Goal: Transaction & Acquisition: Purchase product/service

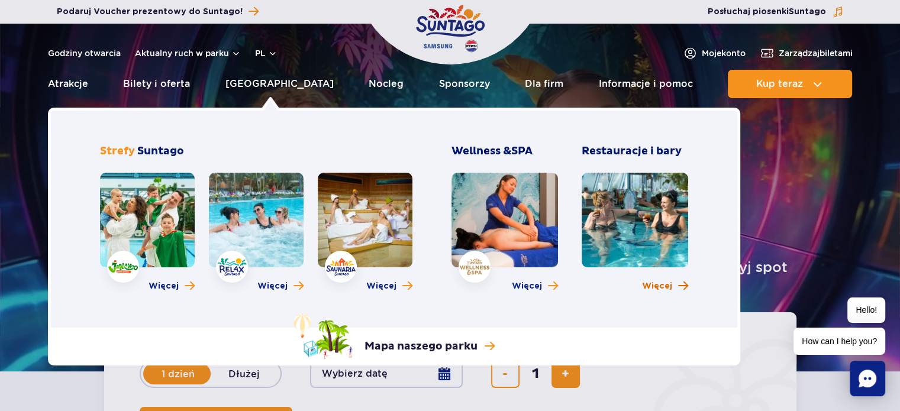
click at [683, 284] on span "Więcej o Restauracje i bary" at bounding box center [683, 286] width 10 height 11
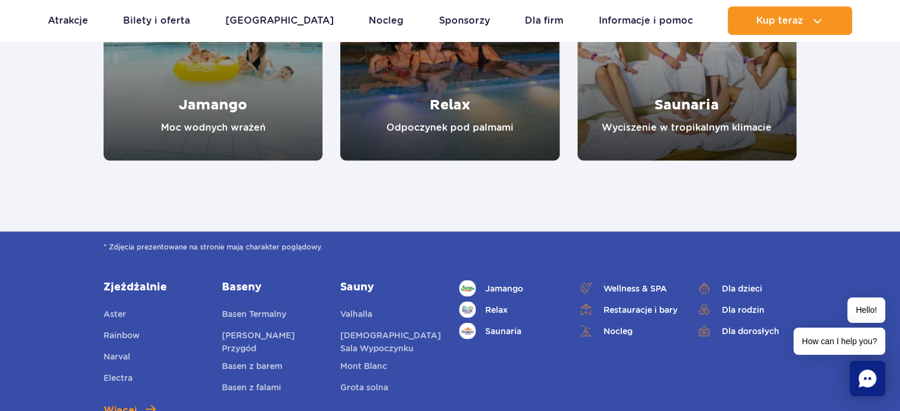
scroll to position [2399, 0]
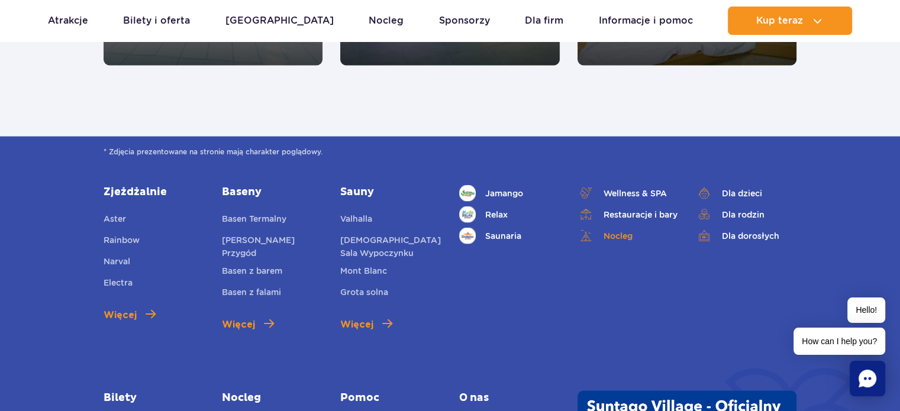
click at [614, 237] on link "Nocleg" at bounding box center [628, 236] width 101 height 17
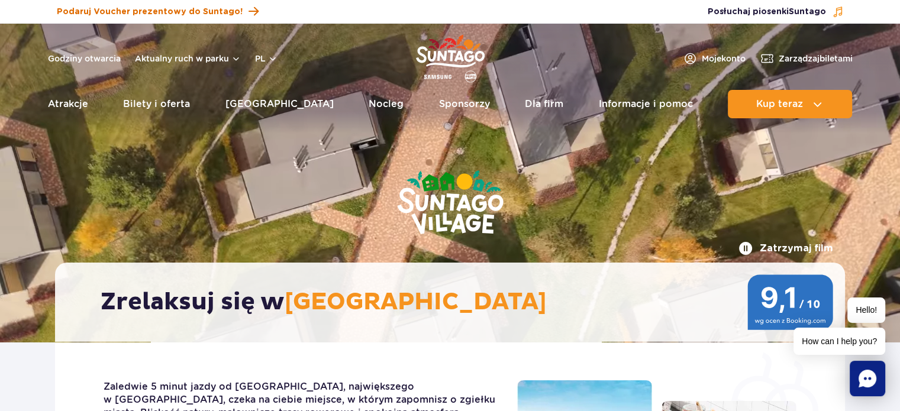
click at [249, 12] on span at bounding box center [254, 12] width 10 height 16
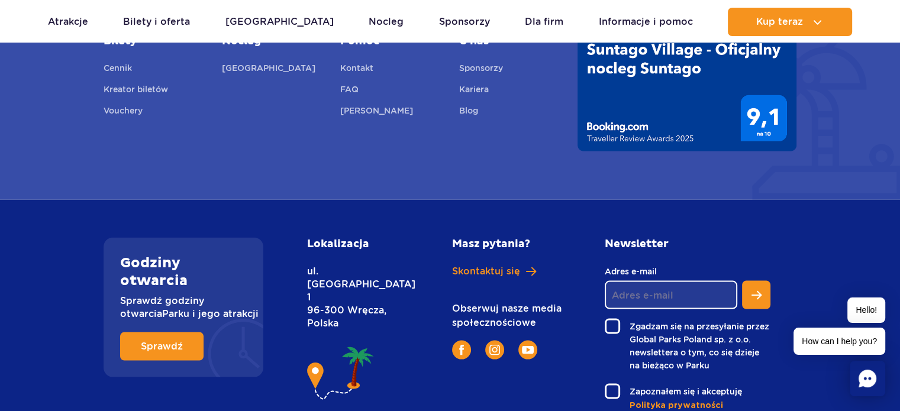
scroll to position [2389, 0]
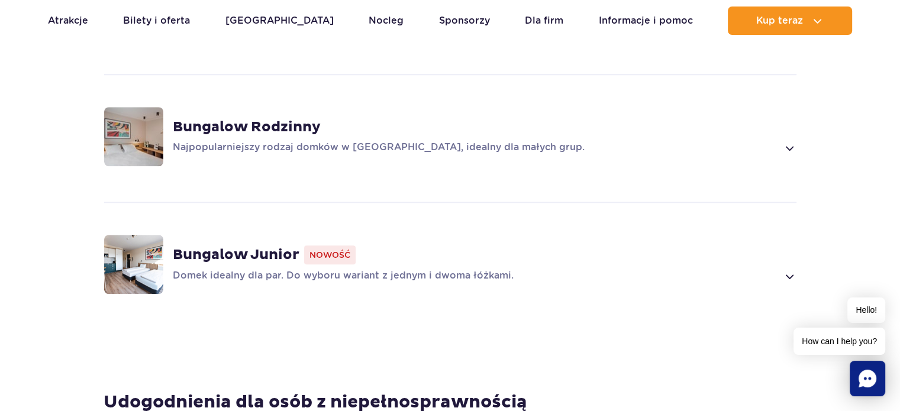
scroll to position [1042, 0]
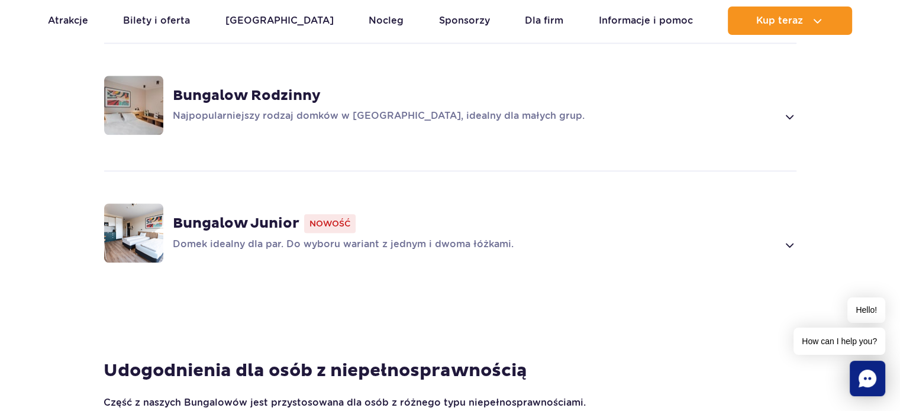
click at [146, 214] on img at bounding box center [133, 233] width 59 height 59
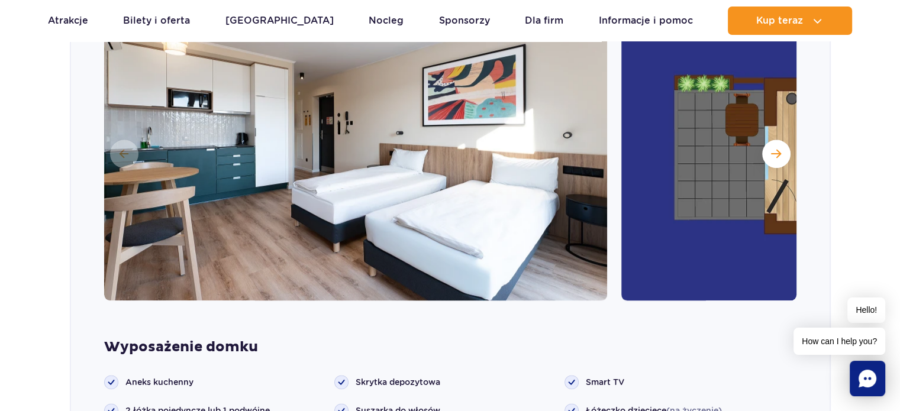
scroll to position [1328, 0]
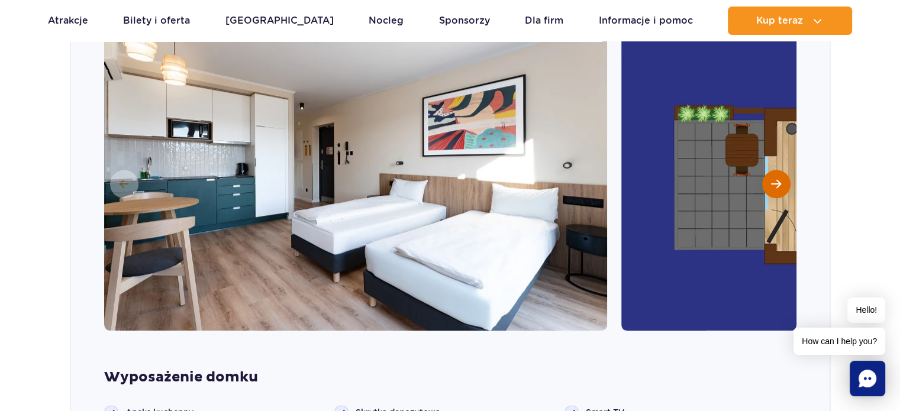
click at [774, 179] on span "Następny slajd" at bounding box center [776, 184] width 10 height 11
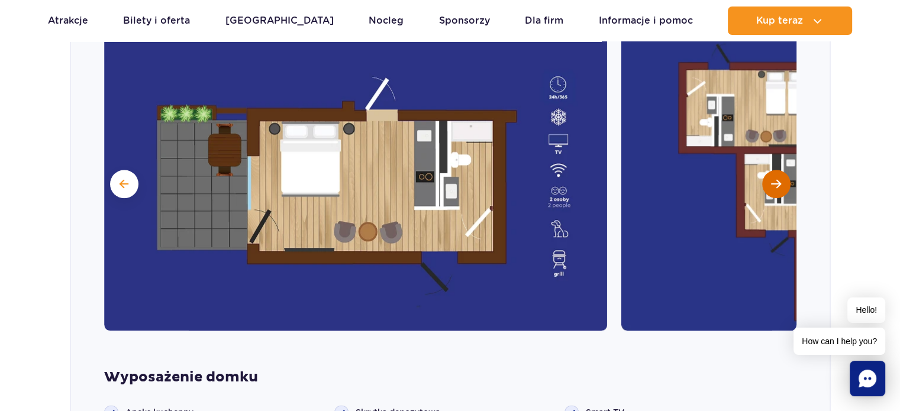
click at [774, 179] on span "Następny slajd" at bounding box center [776, 184] width 10 height 11
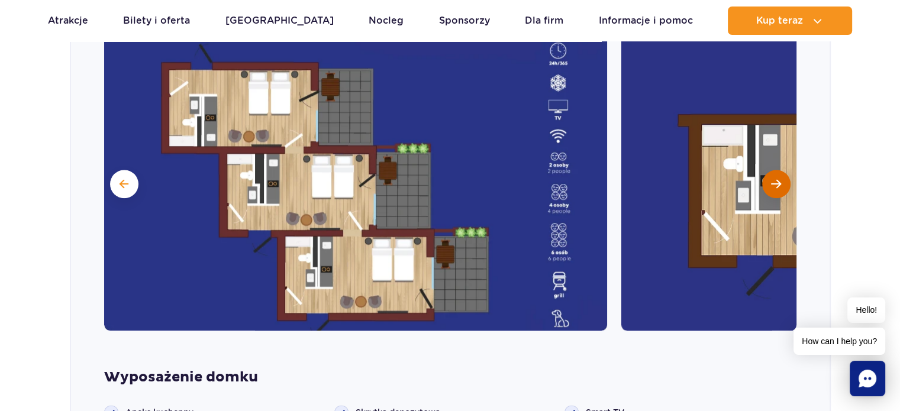
click at [774, 179] on span "Następny slajd" at bounding box center [776, 184] width 10 height 11
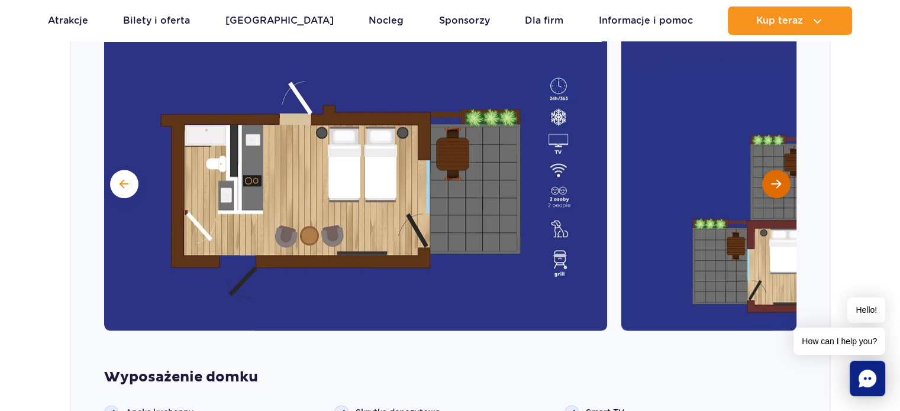
click at [774, 179] on span "Następny slajd" at bounding box center [776, 184] width 10 height 11
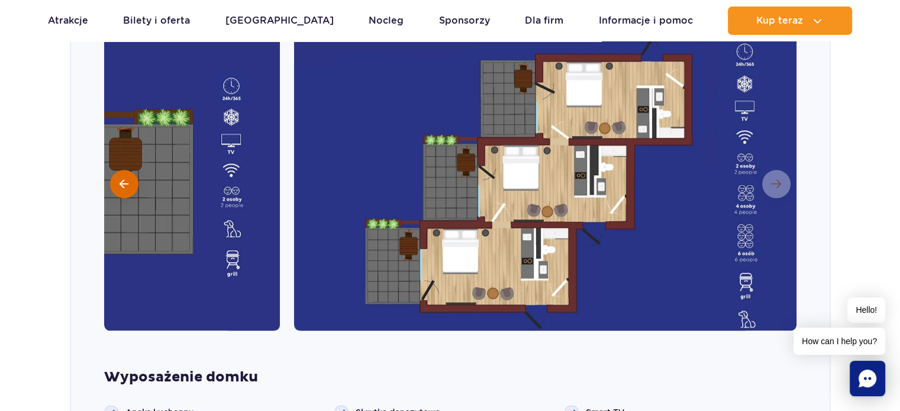
click at [120, 179] on span at bounding box center [124, 184] width 9 height 11
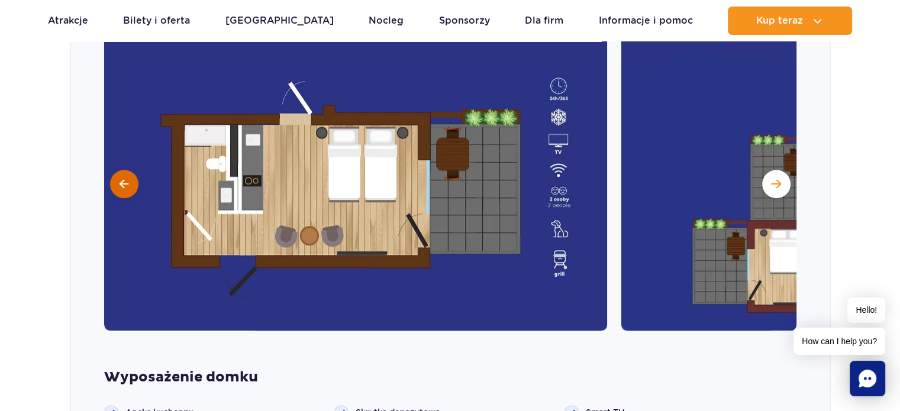
click at [120, 179] on span at bounding box center [124, 184] width 9 height 11
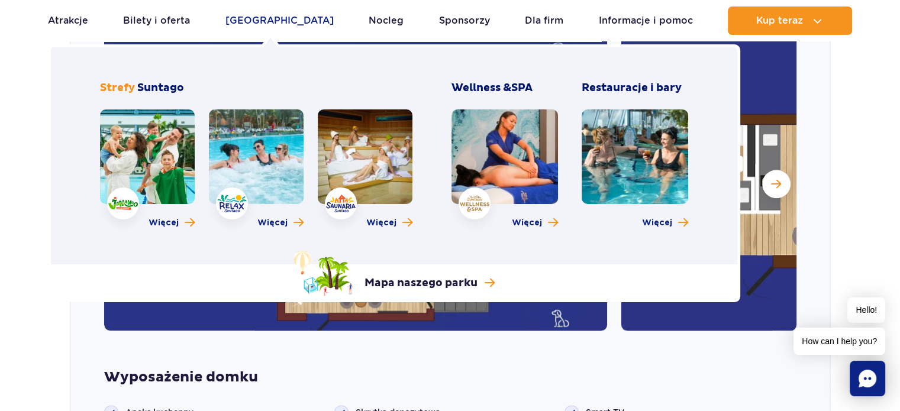
click at [279, 21] on link "[GEOGRAPHIC_DATA]" at bounding box center [280, 21] width 108 height 28
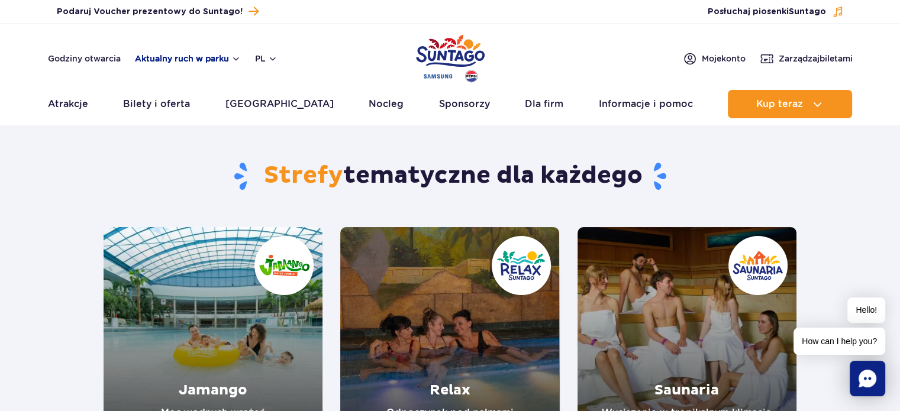
click at [178, 59] on button "Aktualny ruch w parku" at bounding box center [188, 58] width 106 height 9
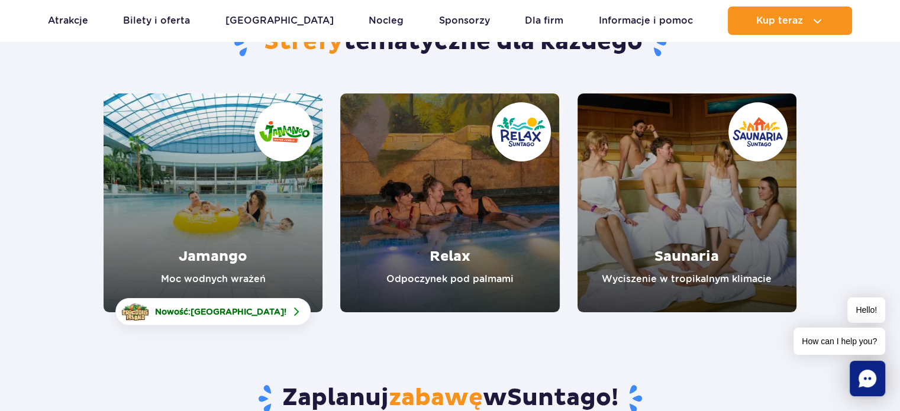
scroll to position [157, 0]
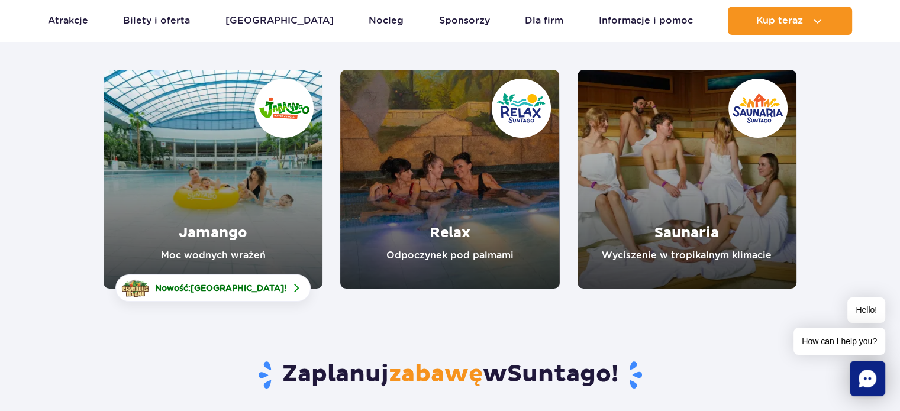
click at [445, 256] on link "Relax" at bounding box center [449, 179] width 219 height 219
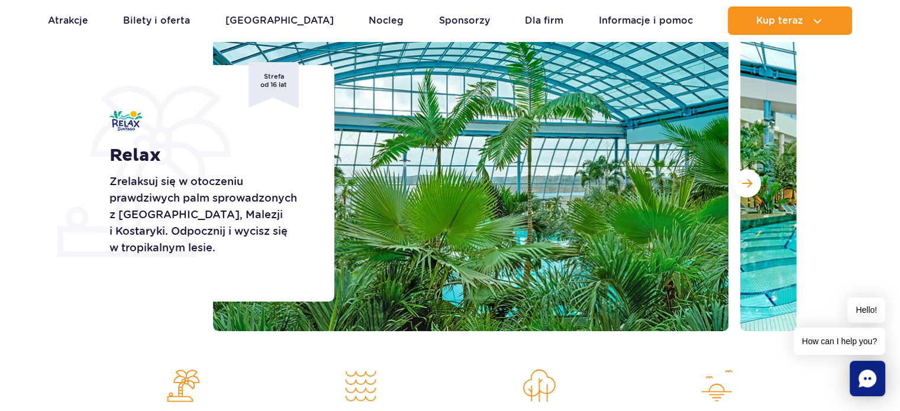
scroll to position [166, 0]
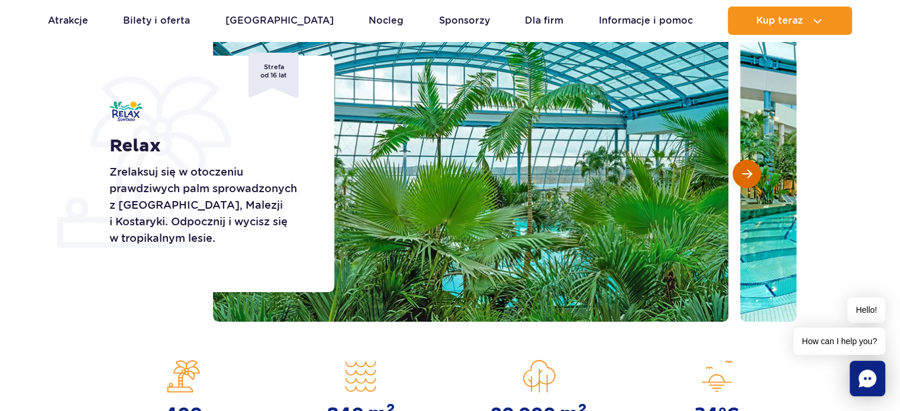
click at [746, 173] on span "Następny slajd" at bounding box center [747, 174] width 10 height 11
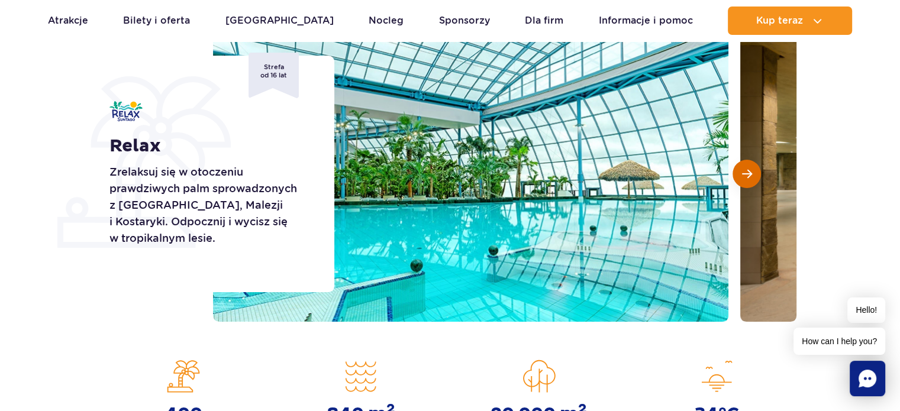
click at [746, 173] on span "Następny slajd" at bounding box center [747, 174] width 10 height 11
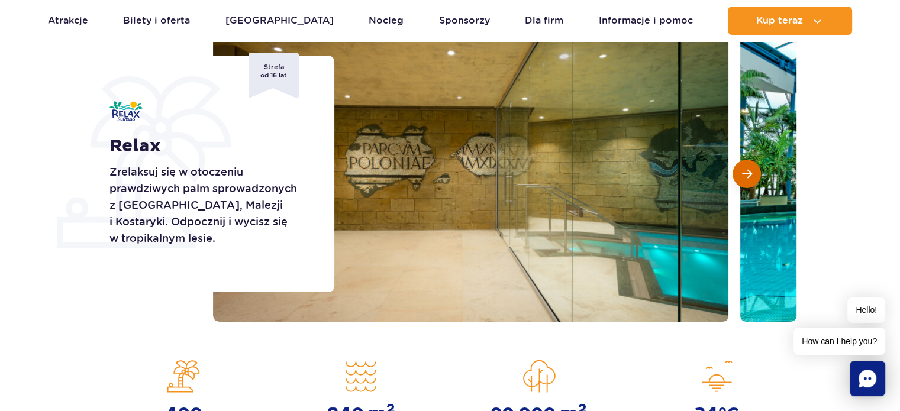
click at [746, 173] on span "Następny slajd" at bounding box center [747, 174] width 10 height 11
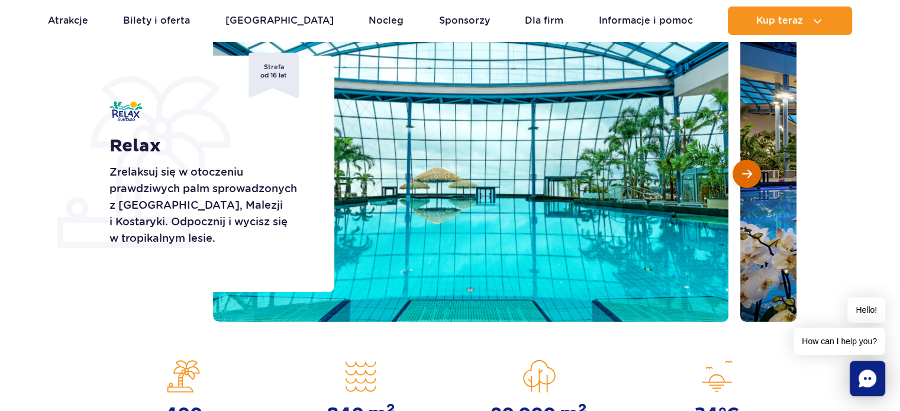
click at [746, 173] on span "Następny slajd" at bounding box center [747, 174] width 10 height 11
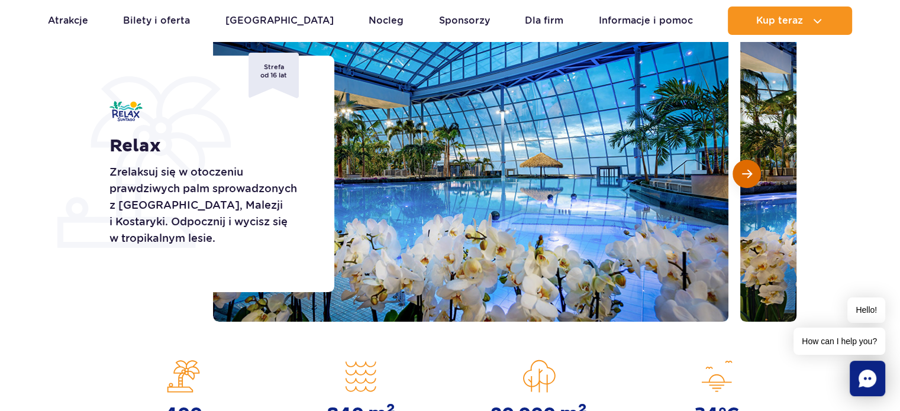
click at [746, 173] on span "Następny slajd" at bounding box center [747, 174] width 10 height 11
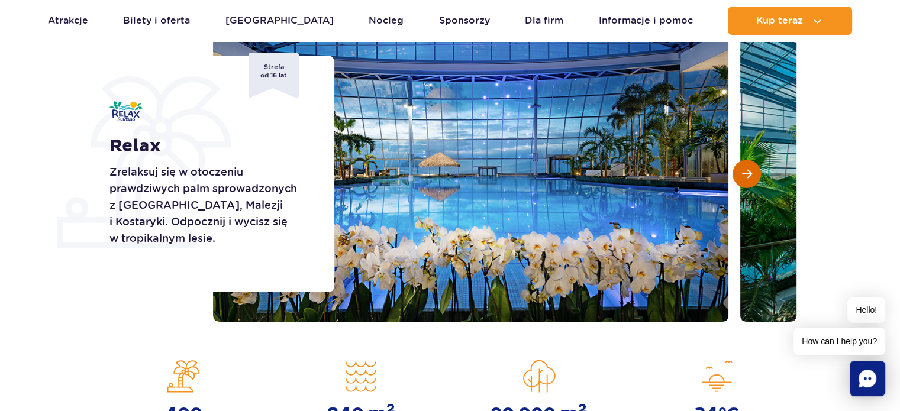
click at [746, 173] on span "Następny slajd" at bounding box center [747, 174] width 10 height 11
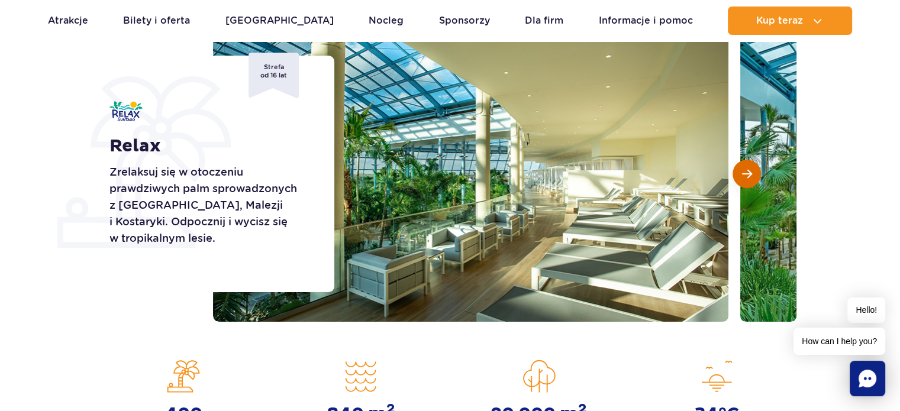
click at [746, 173] on span "Następny slajd" at bounding box center [747, 174] width 10 height 11
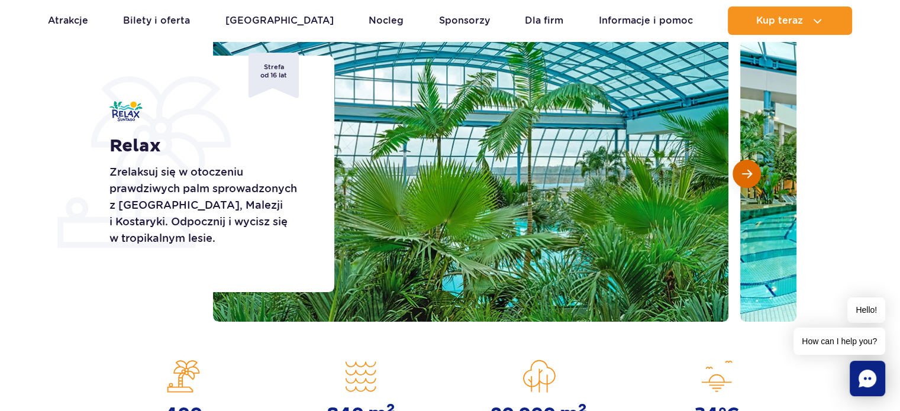
click at [746, 173] on span "Następny slajd" at bounding box center [747, 174] width 10 height 11
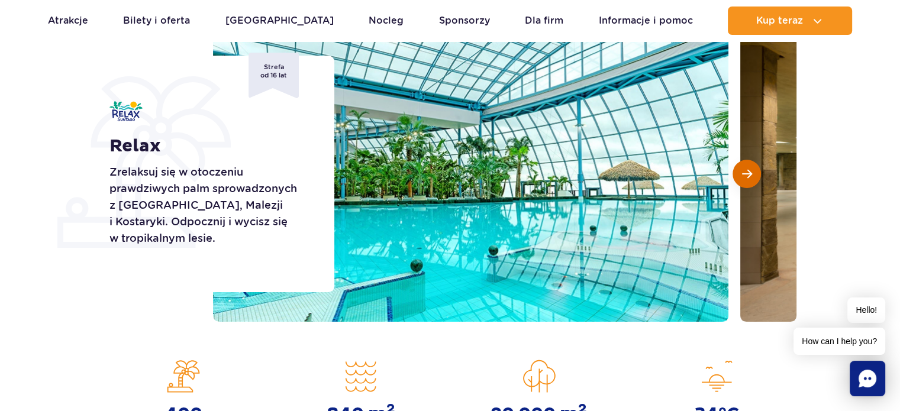
click at [746, 173] on span "Następny slajd" at bounding box center [747, 174] width 10 height 11
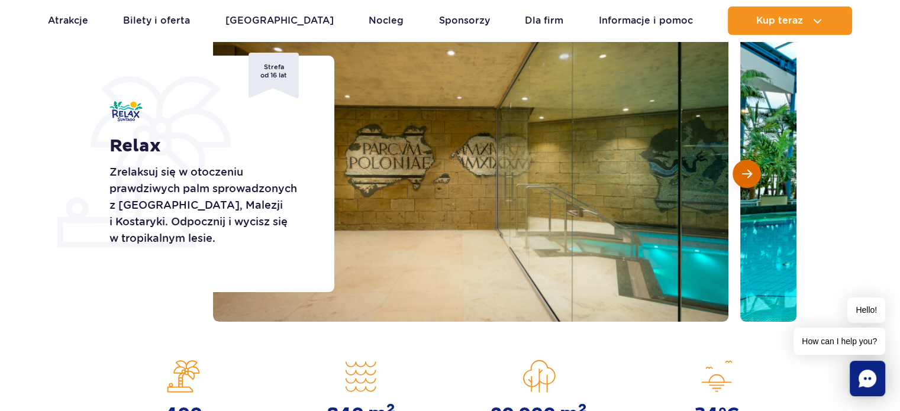
click at [746, 173] on span "Następny slajd" at bounding box center [747, 174] width 10 height 11
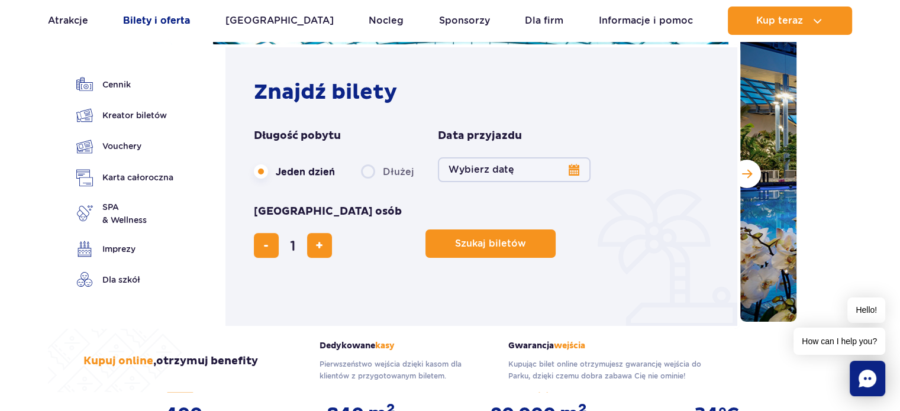
click at [170, 23] on link "Bilety i oferta" at bounding box center [156, 21] width 67 height 28
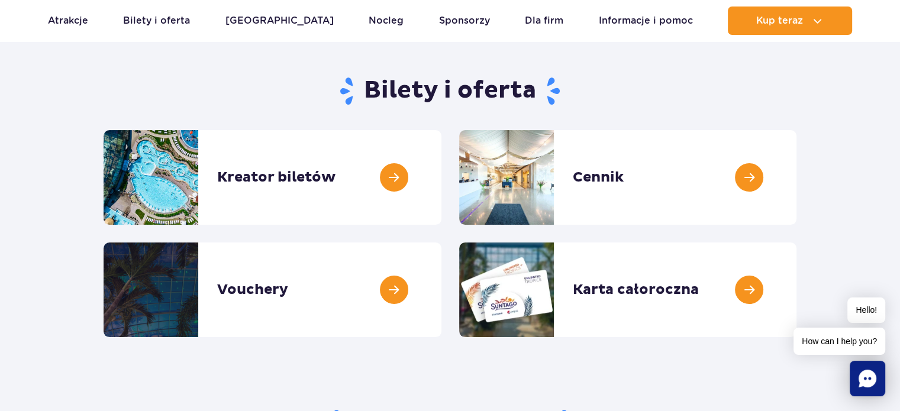
scroll to position [118, 0]
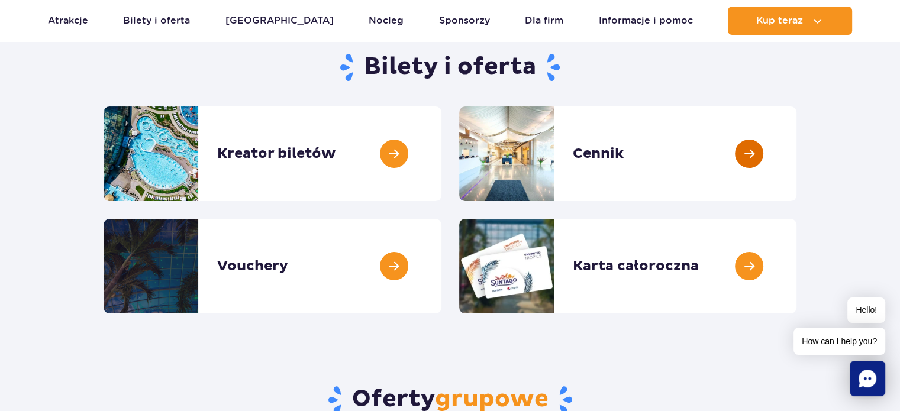
click at [797, 153] on link at bounding box center [797, 154] width 0 height 95
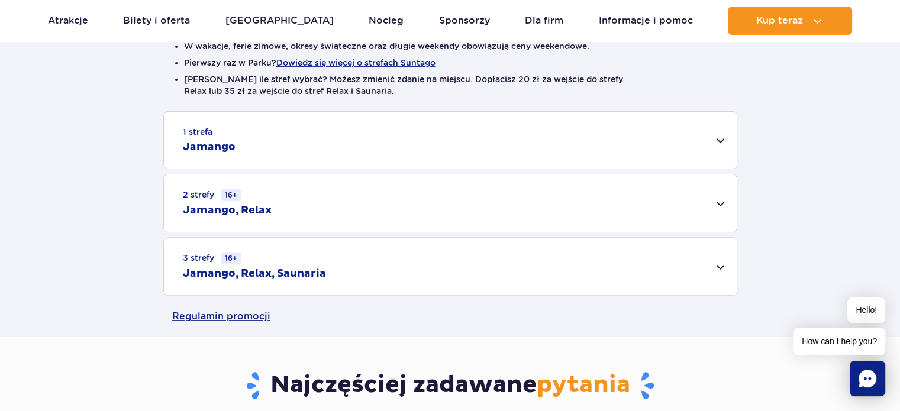
scroll to position [355, 0]
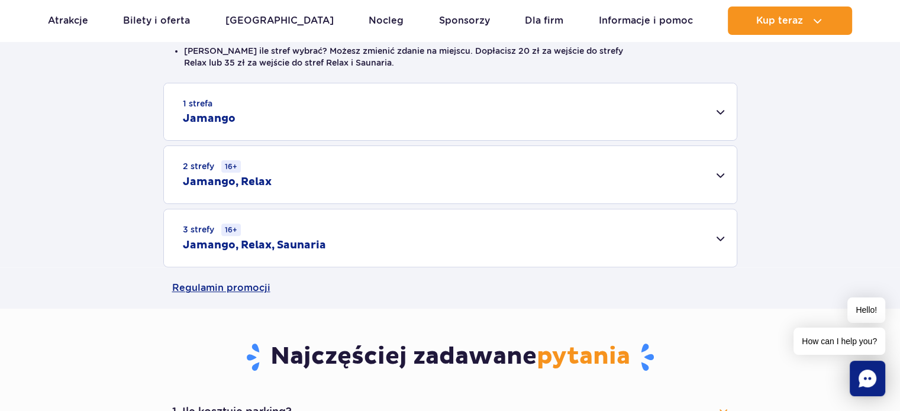
click at [722, 239] on div "3 strefy 16+ Jamango, Relax, Saunaria" at bounding box center [450, 238] width 573 height 57
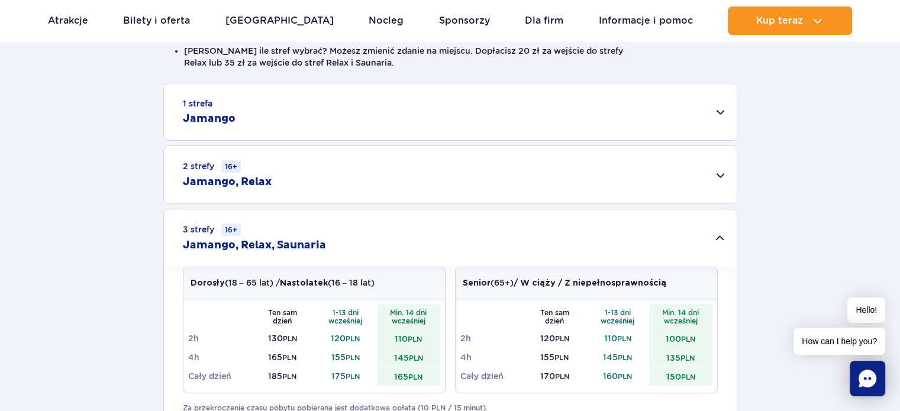
click at [722, 239] on div "3 strefy 16+ Jamango, Relax, Saunaria" at bounding box center [450, 238] width 573 height 57
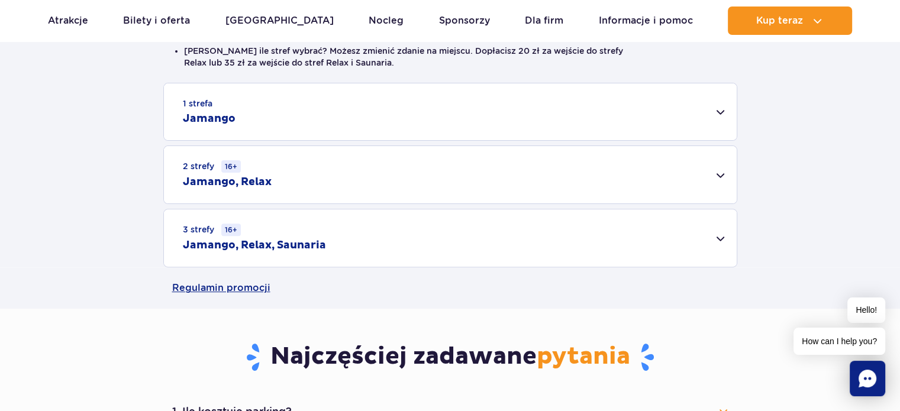
click at [718, 175] on div "2 strefy 16+ Jamango, Relax" at bounding box center [450, 174] width 573 height 57
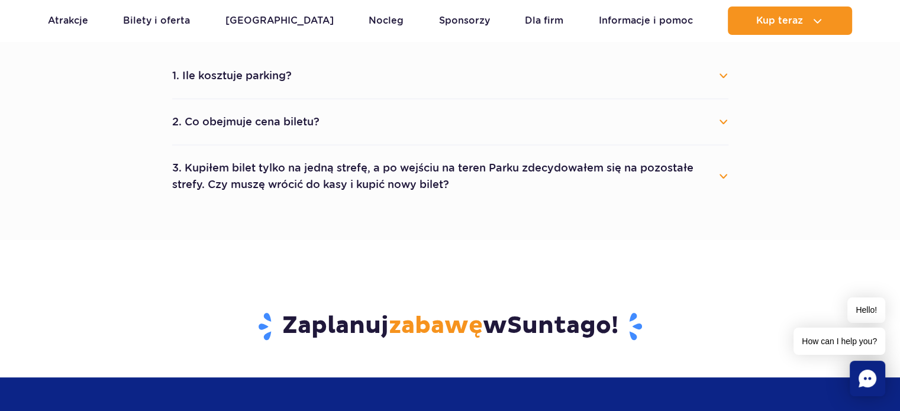
scroll to position [829, 0]
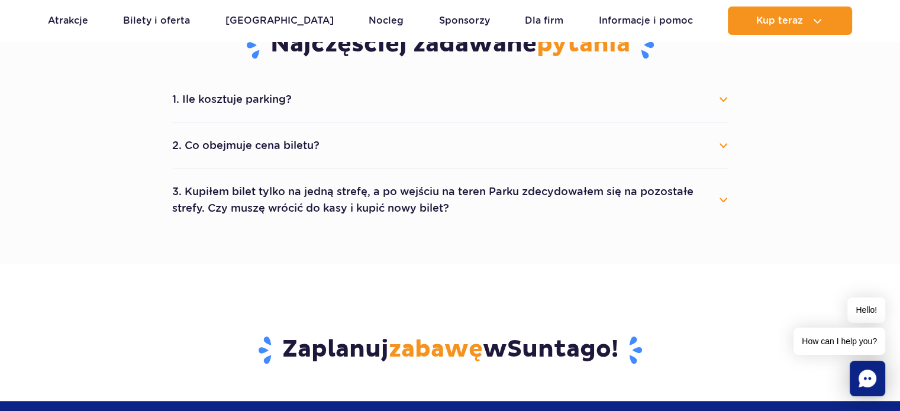
click at [723, 100] on button "1. Ile kosztuje parking?" at bounding box center [450, 99] width 556 height 26
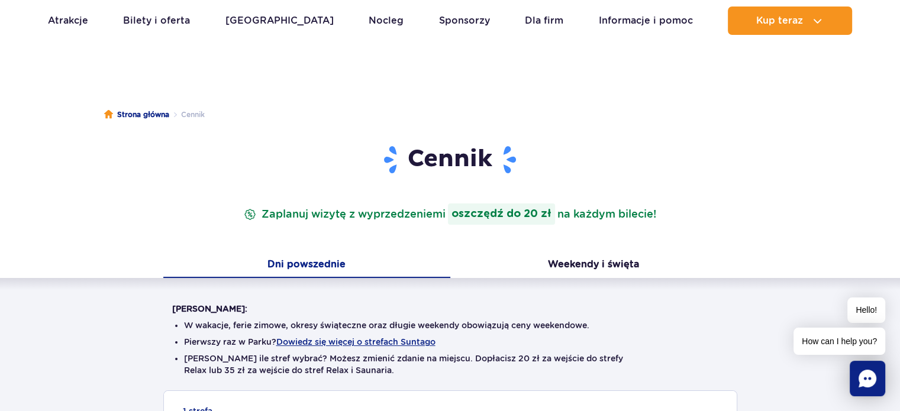
scroll to position [0, 0]
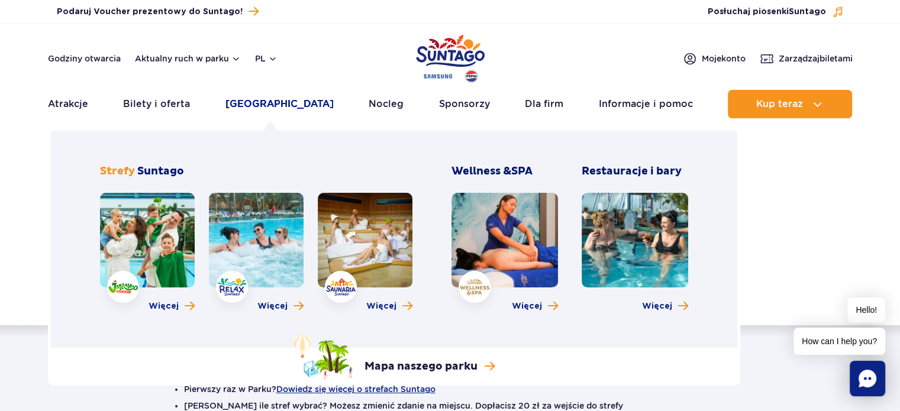
click at [266, 104] on link "Poznaj park" at bounding box center [280, 104] width 108 height 28
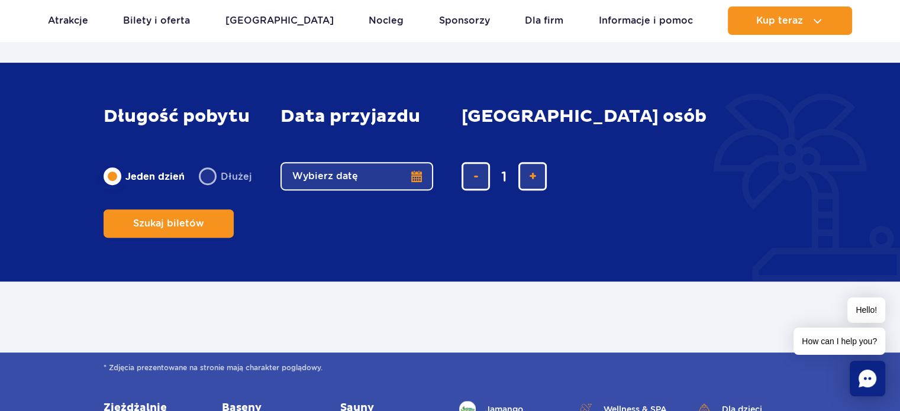
scroll to position [545, 0]
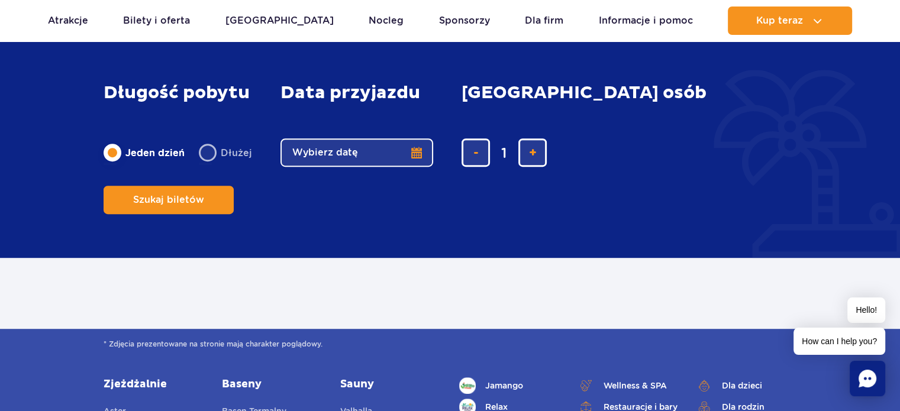
click at [207, 165] on label "Dłużej" at bounding box center [225, 152] width 53 height 25
click at [207, 165] on input "Dłużej" at bounding box center [205, 164] width 13 height 2
radio input "false"
radio input "true"
click at [418, 167] on button "Wybierz datę" at bounding box center [357, 153] width 153 height 28
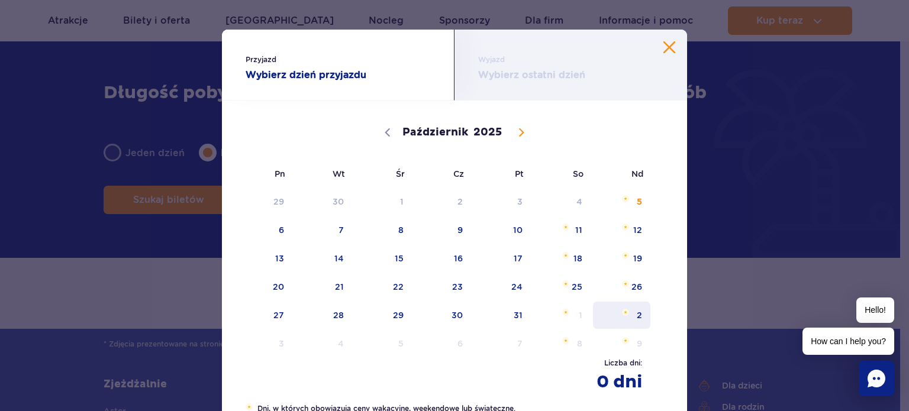
click at [635, 317] on span "2" at bounding box center [622, 315] width 60 height 27
select select "10"
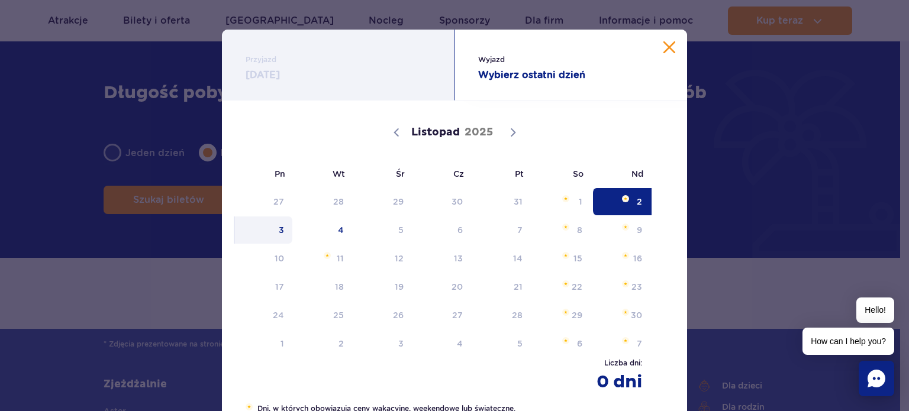
click at [43, 219] on div "Przyjazd 02.11.25 Wyjazd Wybierz ostatni dzień 02.11.2025 Listopad 2025 Pn Wt Ś…" at bounding box center [454, 205] width 909 height 411
click at [622, 197] on span "Listopad 2, 2025" at bounding box center [625, 198] width 7 height 7
radio input "true"
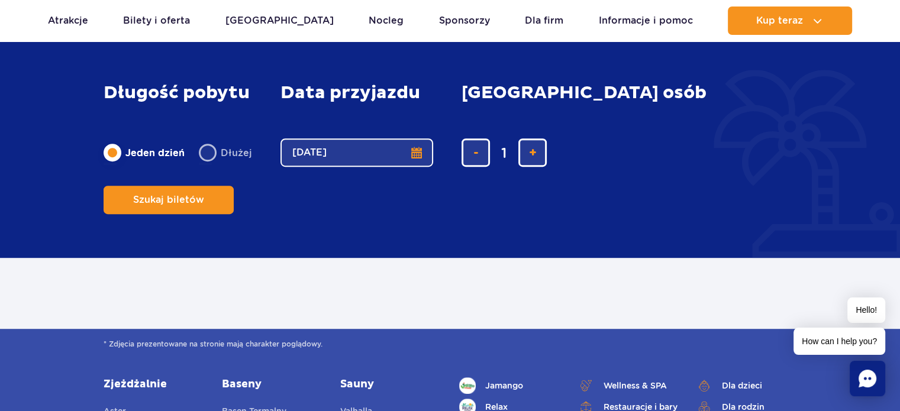
click at [414, 167] on button "02.11.25" at bounding box center [357, 153] width 153 height 28
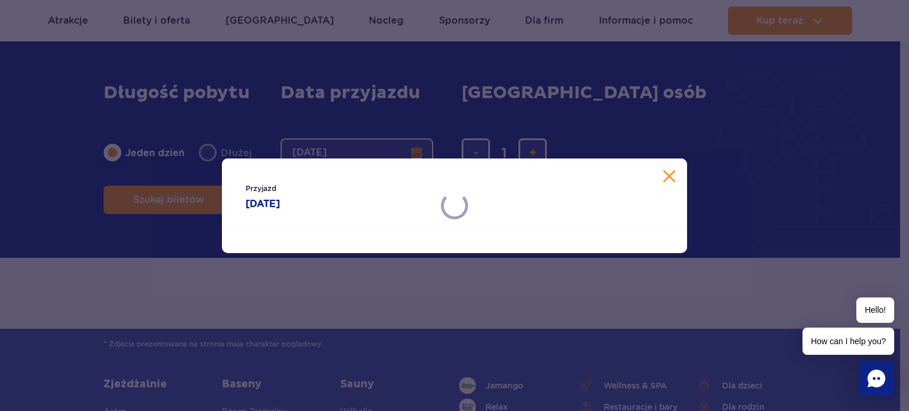
select select "10"
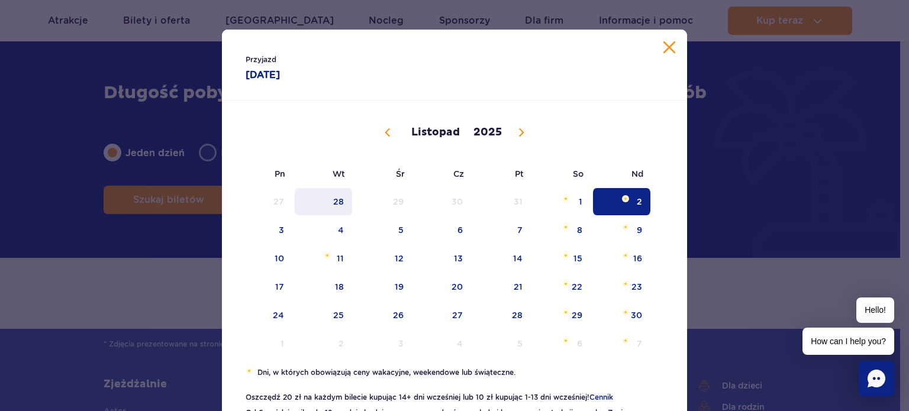
click at [336, 198] on span "28" at bounding box center [324, 201] width 60 height 27
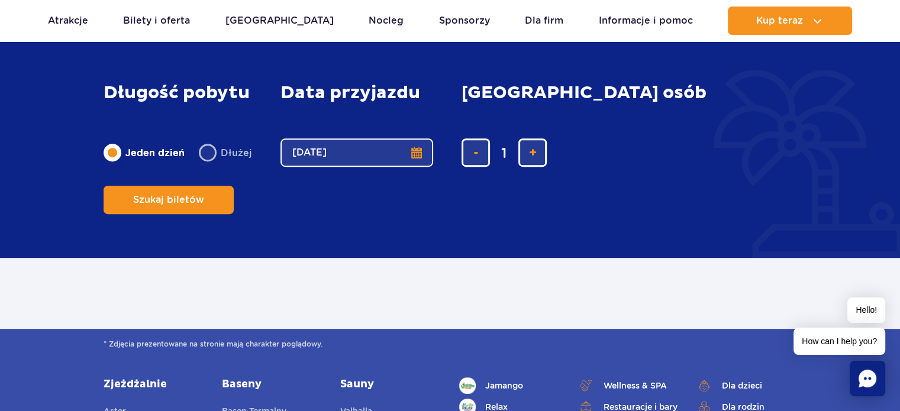
click at [414, 167] on button "28.10.25" at bounding box center [357, 153] width 153 height 28
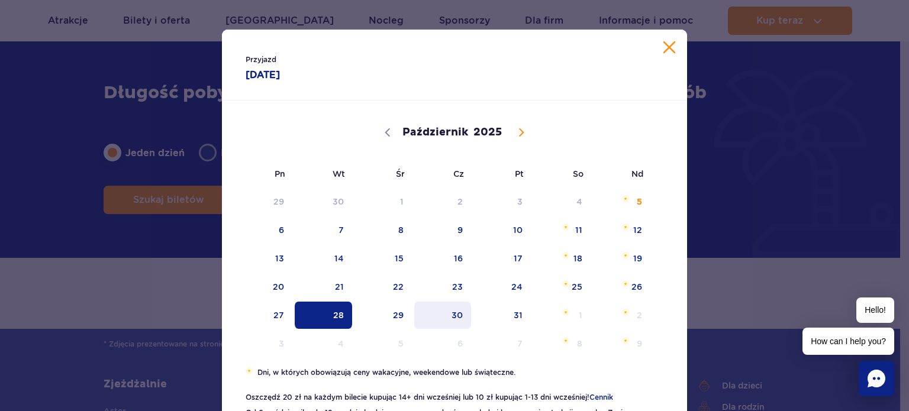
click at [455, 315] on span "30" at bounding box center [443, 315] width 60 height 27
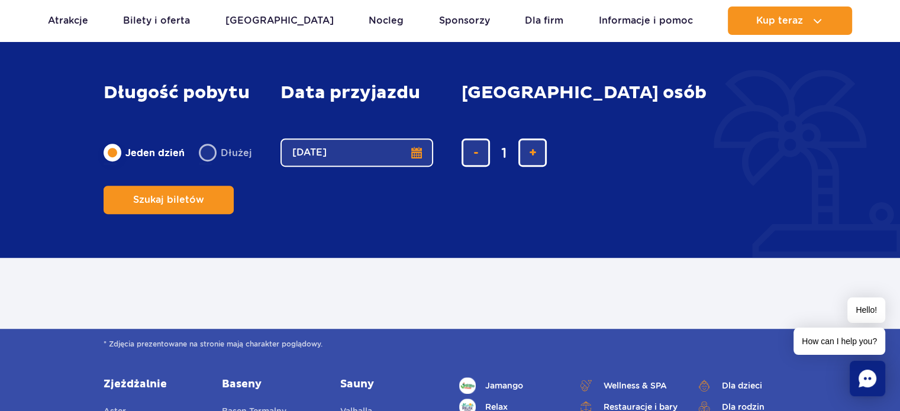
click at [207, 165] on label "Dłużej" at bounding box center [225, 152] width 53 height 25
click at [207, 165] on input "Dłużej" at bounding box center [205, 164] width 13 height 2
radio input "false"
radio input "true"
click at [362, 167] on button "Wybierz datę" at bounding box center [357, 153] width 153 height 28
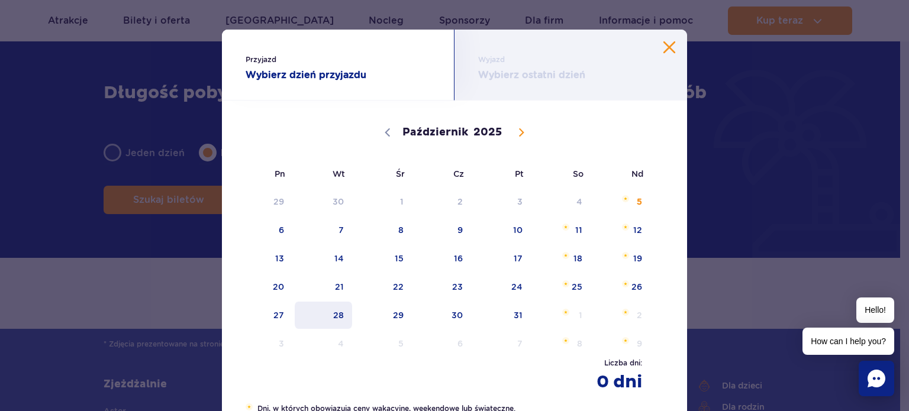
click at [333, 317] on span "28" at bounding box center [324, 315] width 60 height 27
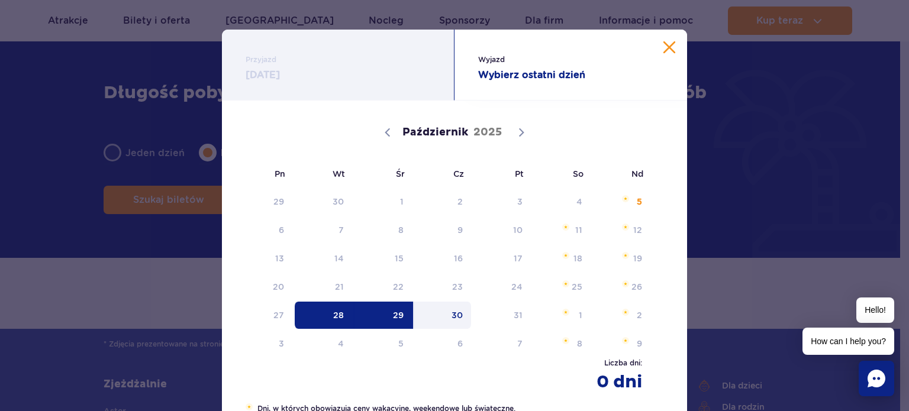
click at [455, 317] on span "30" at bounding box center [443, 315] width 60 height 27
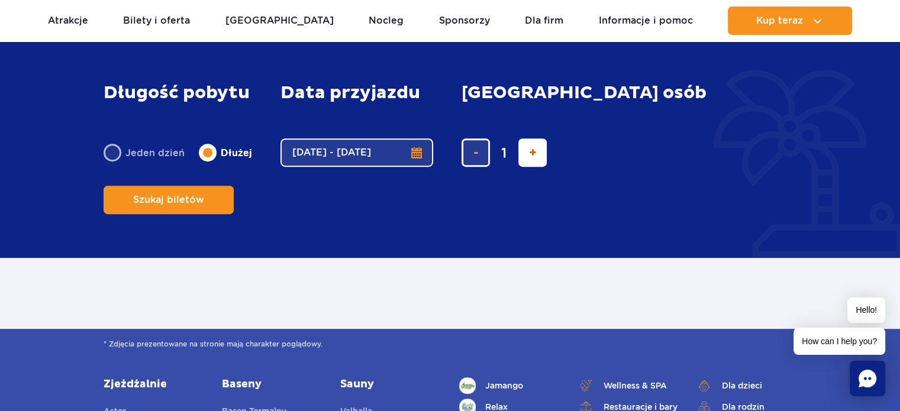
click at [533, 153] on span "dodaj bilet" at bounding box center [533, 153] width 8 height 0
type input "2"
click at [200, 195] on span "Szukaj biletów" at bounding box center [163, 200] width 71 height 11
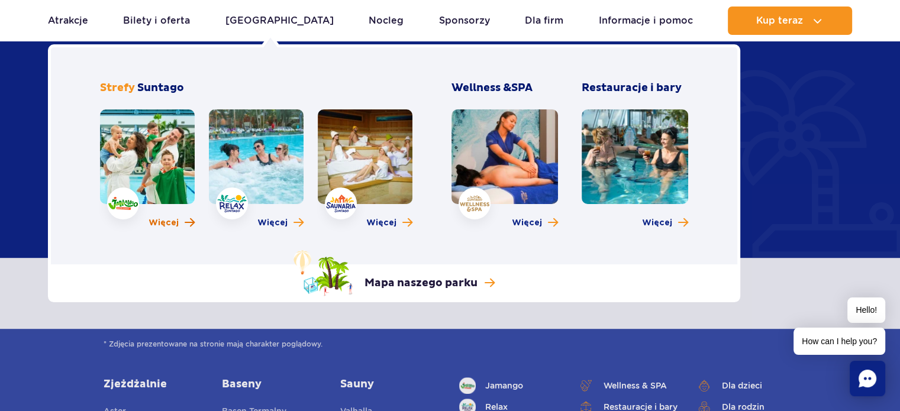
click at [165, 223] on span "Więcej" at bounding box center [164, 223] width 30 height 12
click at [476, 279] on p "Mapa naszego parku" at bounding box center [421, 283] width 113 height 14
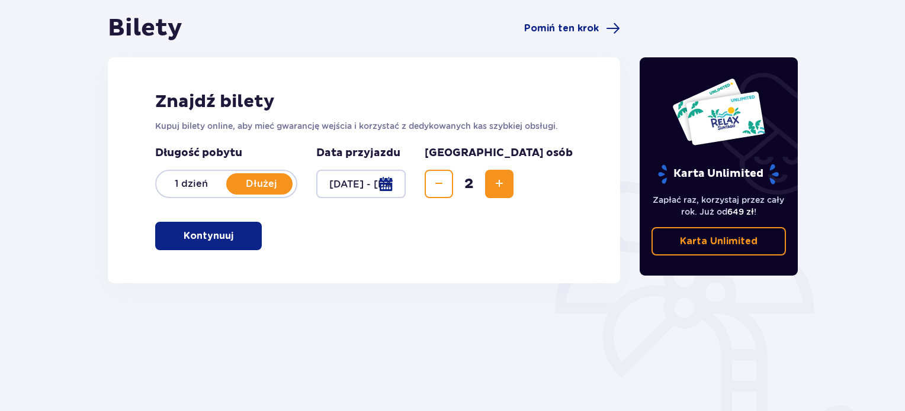
scroll to position [118, 0]
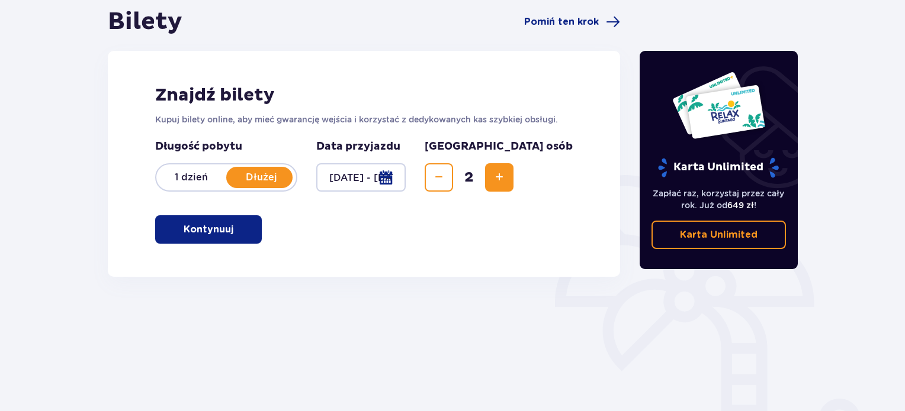
click at [209, 229] on p "Kontynuuj" at bounding box center [209, 229] width 50 height 13
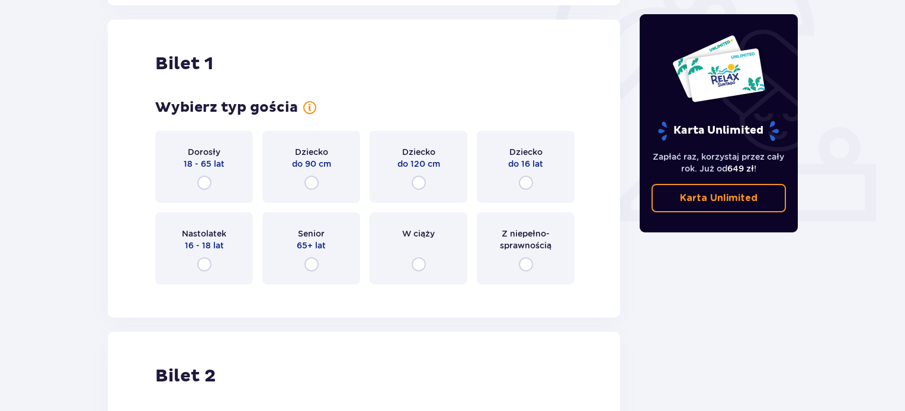
scroll to position [395, 0]
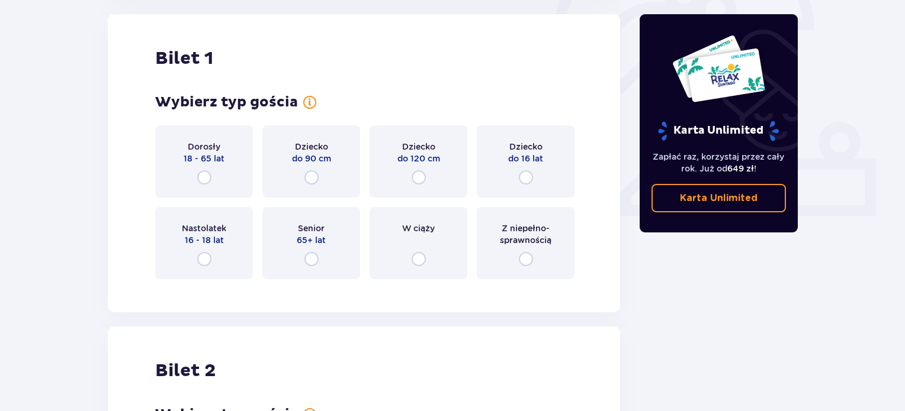
click at [204, 179] on input "radio" at bounding box center [204, 177] width 14 height 14
radio input "true"
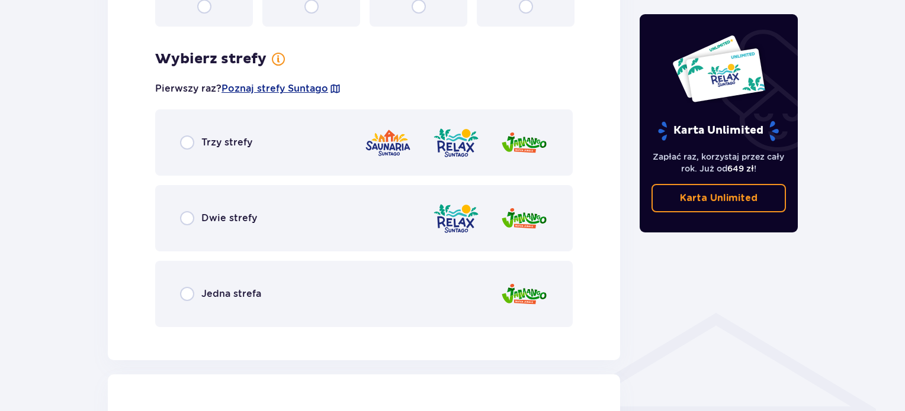
scroll to position [684, 0]
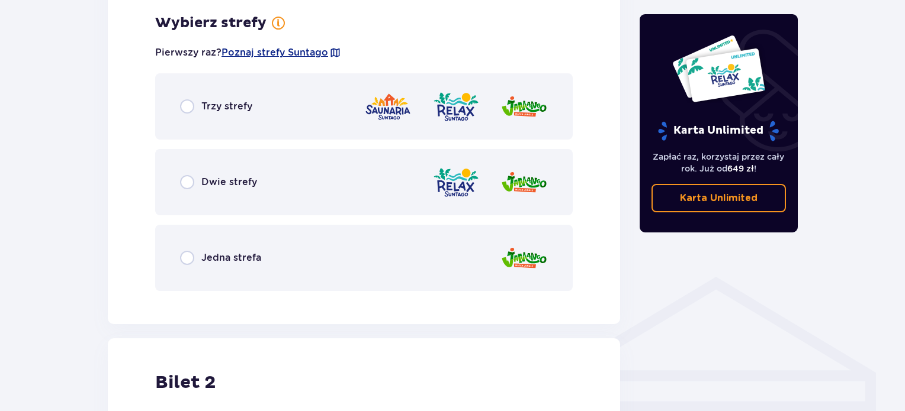
radio input "true"
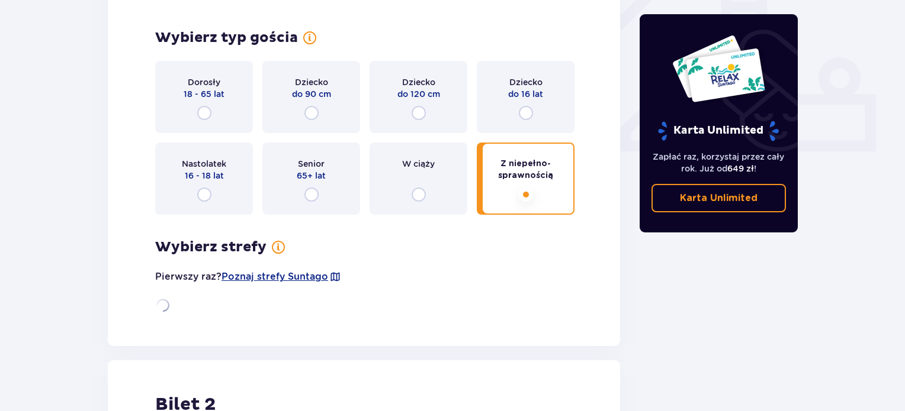
click at [411, 188] on input "radio" at bounding box center [418, 195] width 14 height 14
radio input "true"
click at [304, 188] on input "radio" at bounding box center [311, 195] width 14 height 14
radio input "true"
radio input "false"
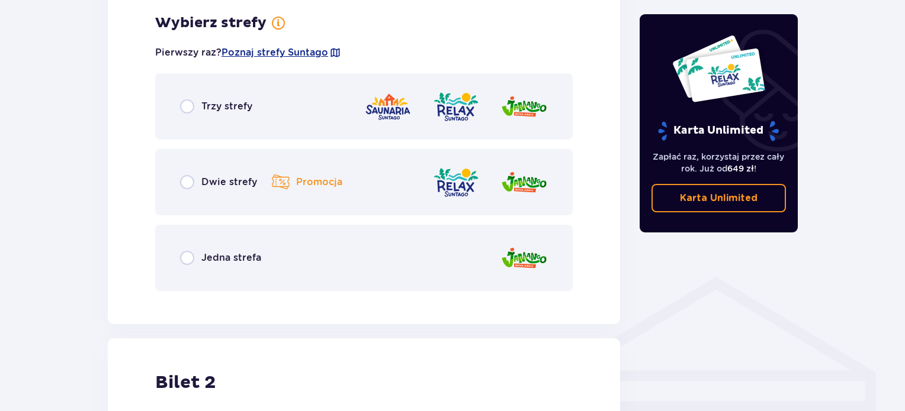
radio input "true"
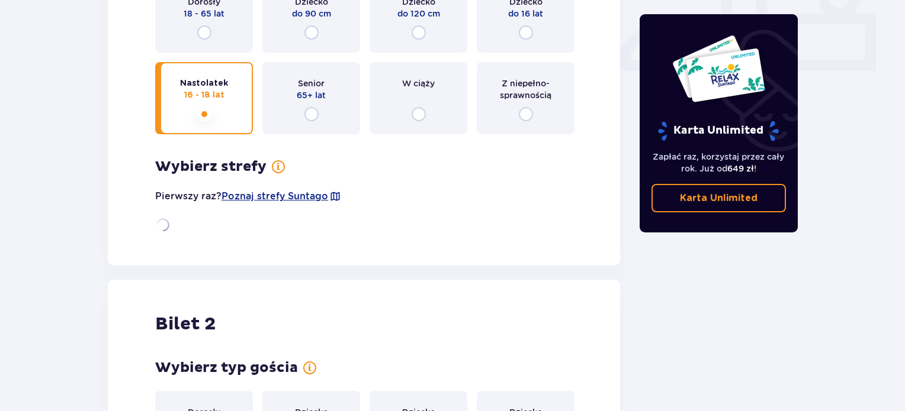
click at [519, 25] on input "radio" at bounding box center [526, 32] width 14 height 14
radio input "true"
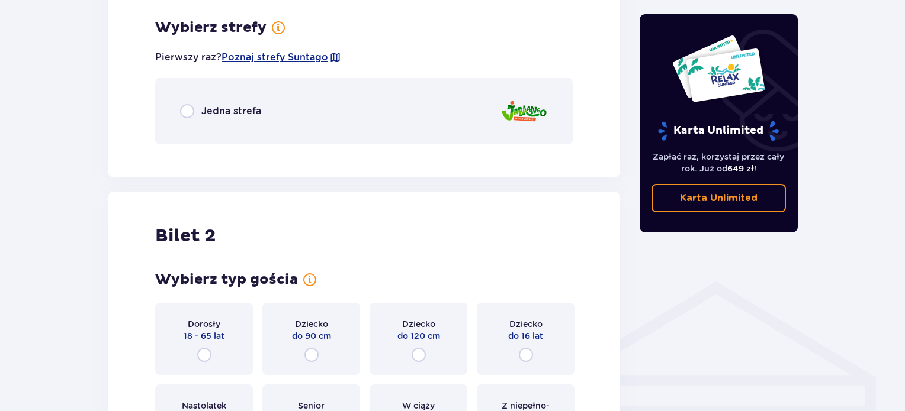
radio input "true"
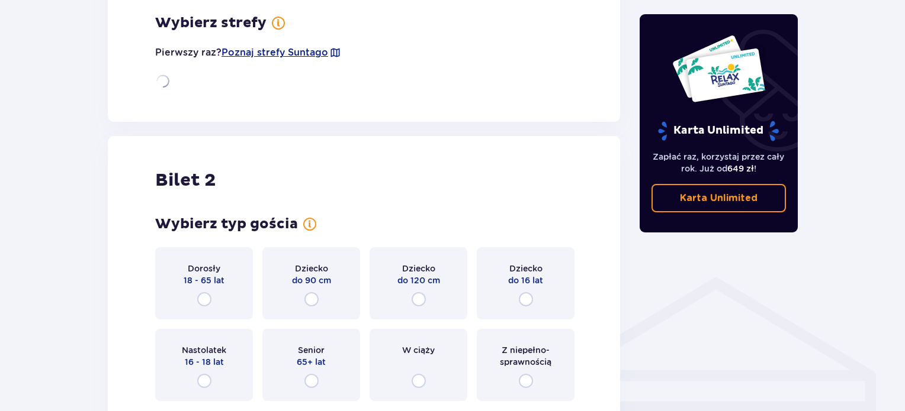
radio input "true"
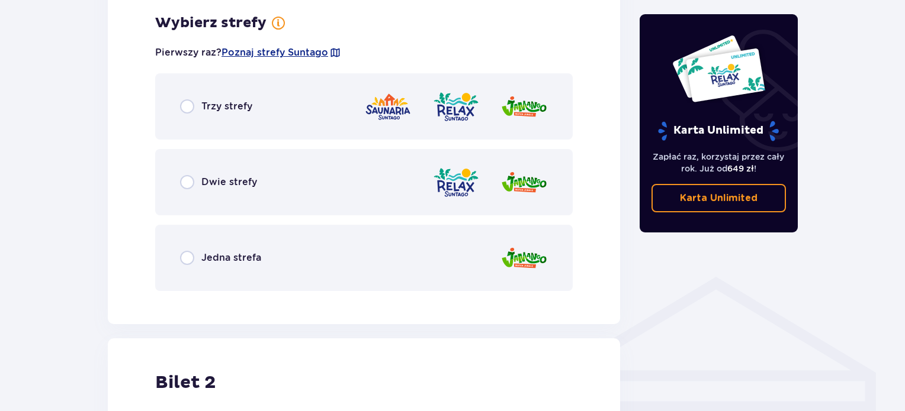
radio input "true"
click at [34, 168] on div "Bilety Pomiń ten krok Znajdź bilety Kupuj bilety online, aby mieć gwarancję wej…" at bounding box center [452, 86] width 905 height 1357
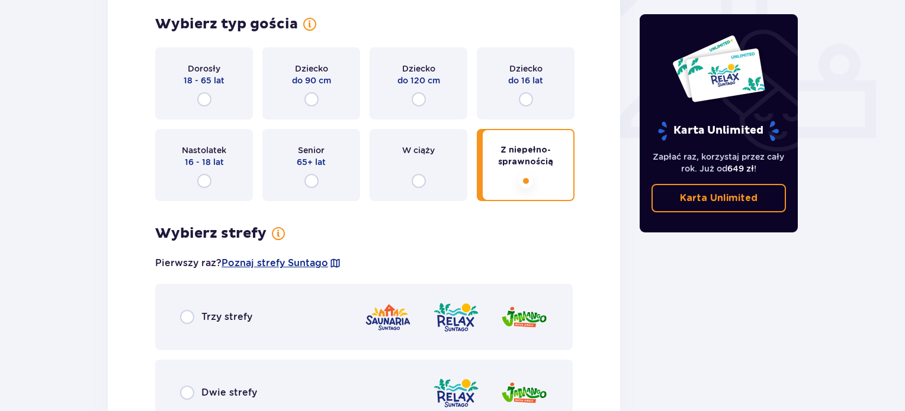
scroll to position [461, 0]
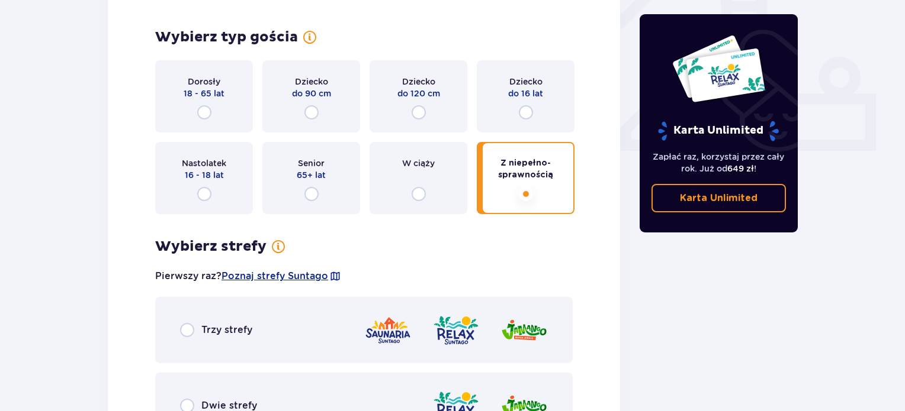
click at [206, 113] on input "radio" at bounding box center [204, 112] width 14 height 14
radio input "true"
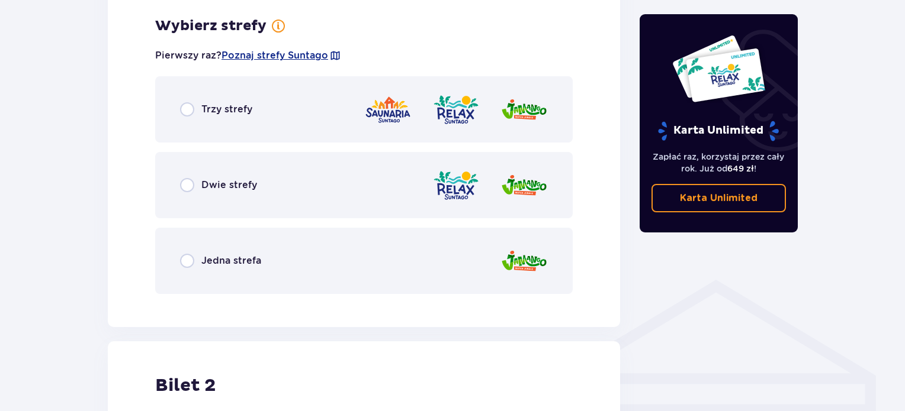
scroll to position [684, 0]
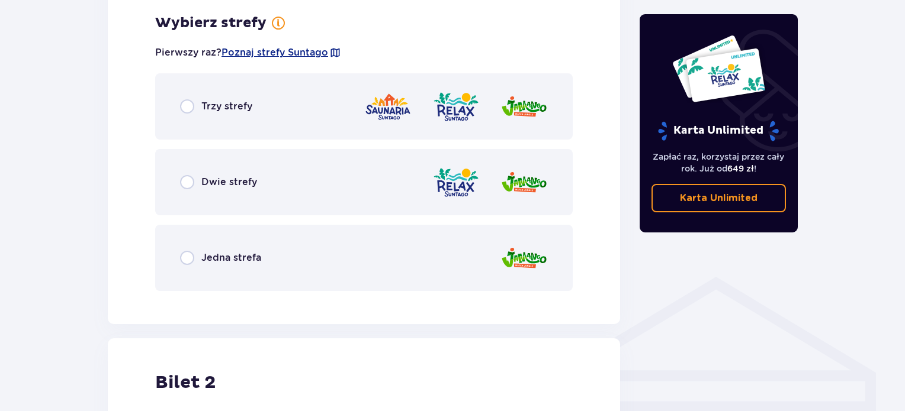
click at [189, 182] on input "radio" at bounding box center [187, 182] width 14 height 14
radio input "true"
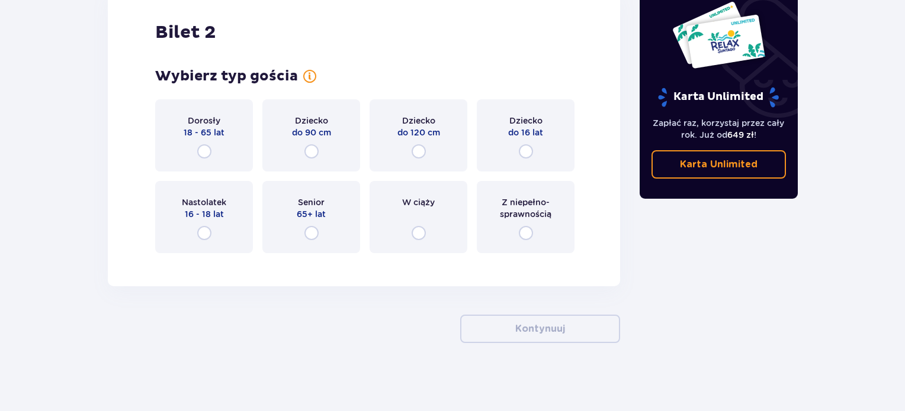
scroll to position [1447, 0]
click at [523, 152] on input "radio" at bounding box center [526, 151] width 14 height 14
radio input "true"
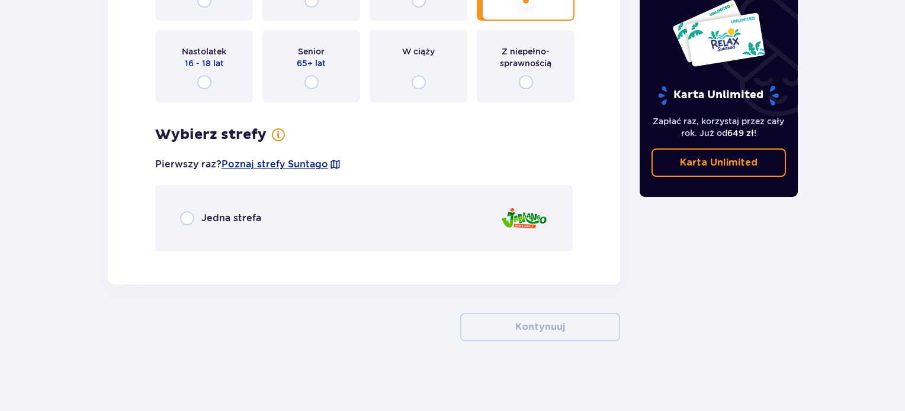
scroll to position [1598, 0]
click at [186, 219] on input "radio" at bounding box center [187, 218] width 14 height 14
radio input "true"
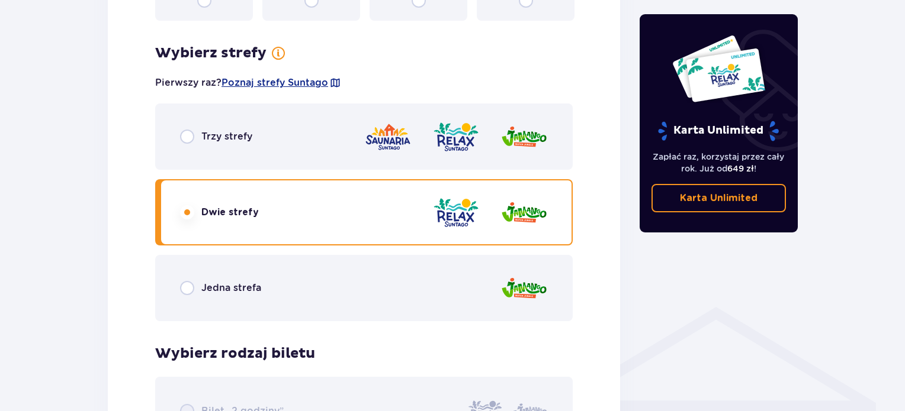
scroll to position [659, 0]
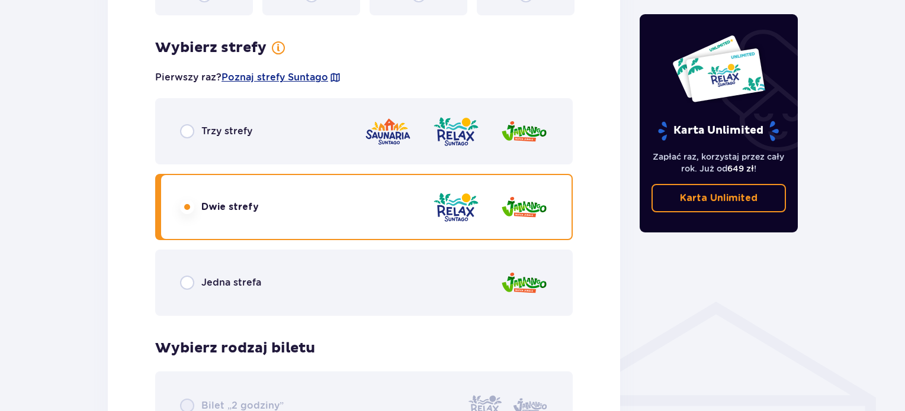
click at [185, 288] on input "radio" at bounding box center [187, 283] width 14 height 14
radio input "true"
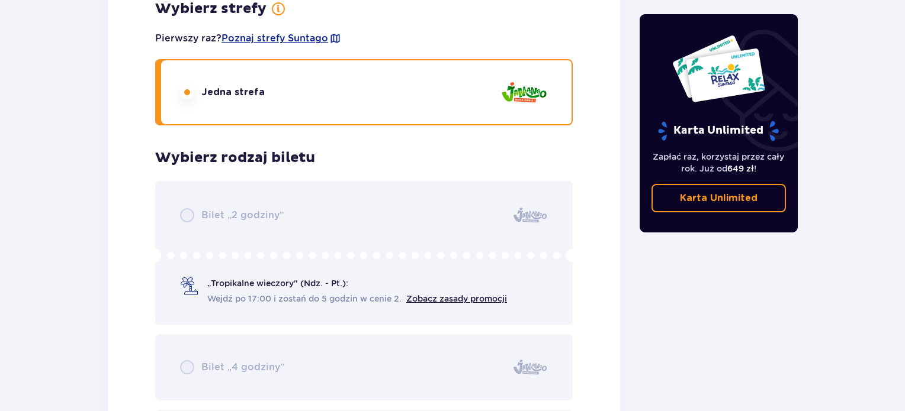
scroll to position [1713, 0]
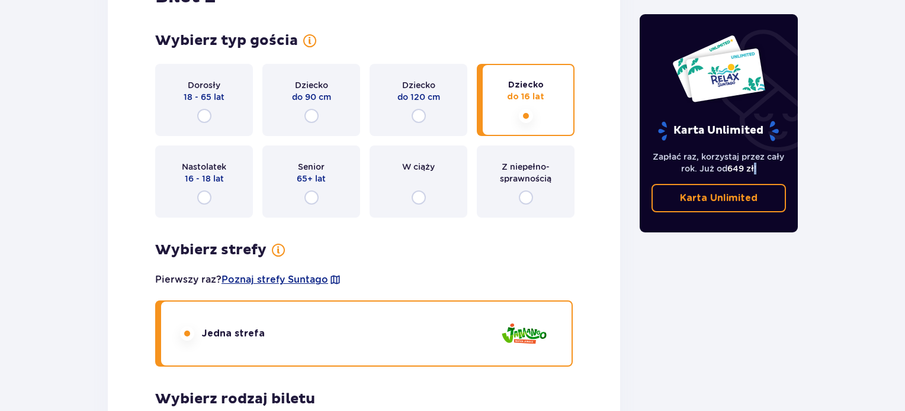
scroll to position [1479, 0]
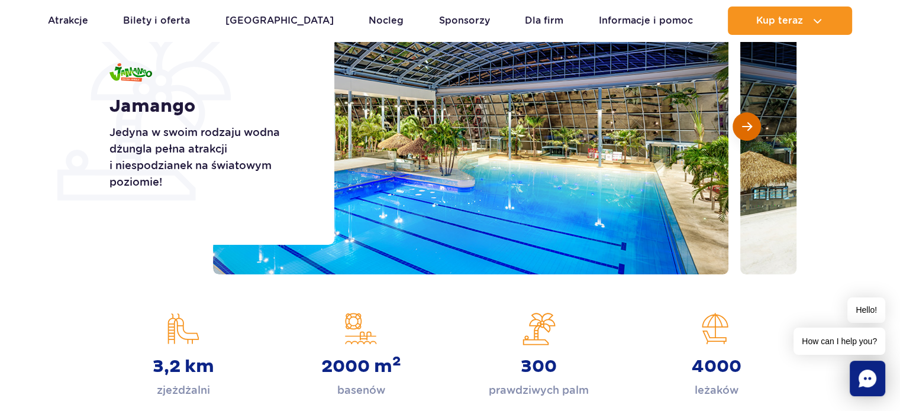
click at [753, 123] on button "Następny slajd" at bounding box center [747, 126] width 28 height 28
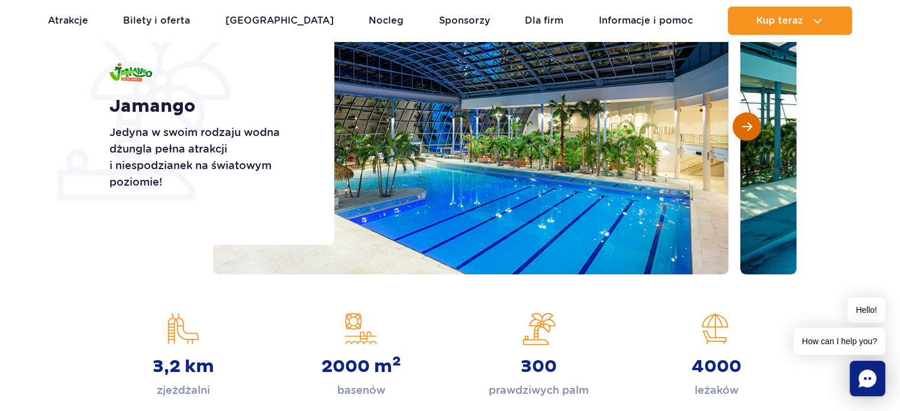
click at [753, 123] on button "Następny slajd" at bounding box center [747, 126] width 28 height 28
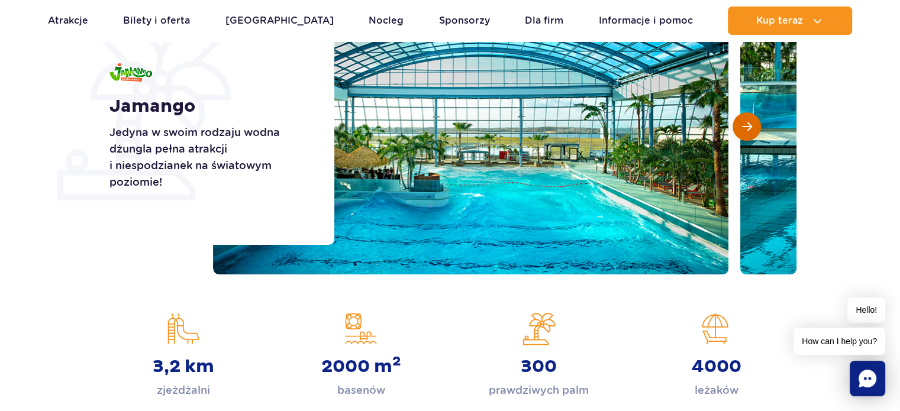
click at [753, 123] on button "Następny slajd" at bounding box center [747, 126] width 28 height 28
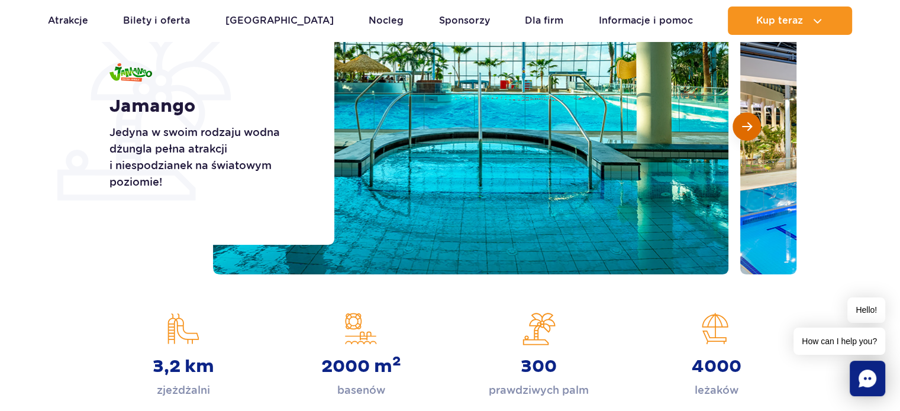
click at [753, 123] on button "Następny slajd" at bounding box center [747, 126] width 28 height 28
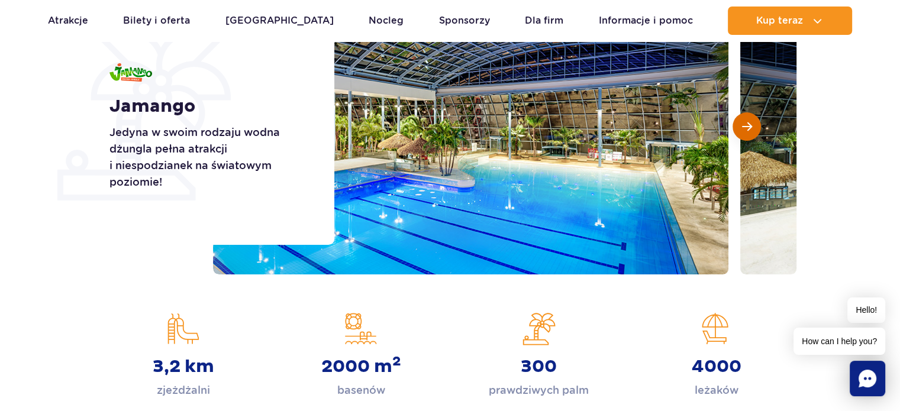
click at [753, 123] on button "Następny slajd" at bounding box center [747, 126] width 28 height 28
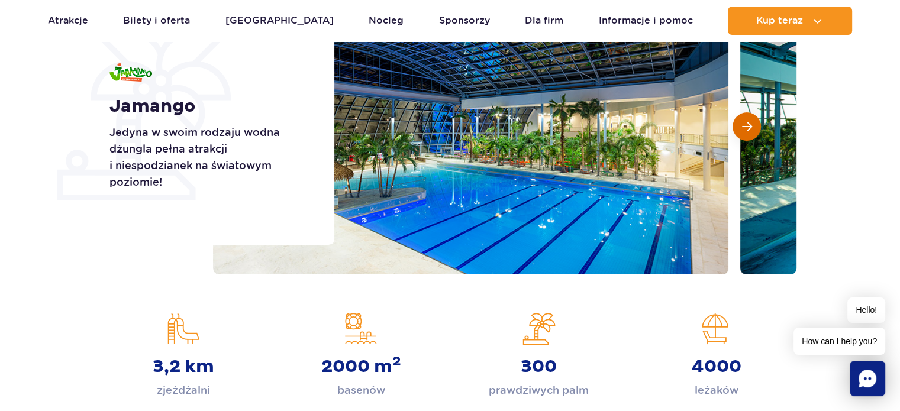
click at [753, 123] on button "Następny slajd" at bounding box center [747, 126] width 28 height 28
